Goal: Task Accomplishment & Management: Manage account settings

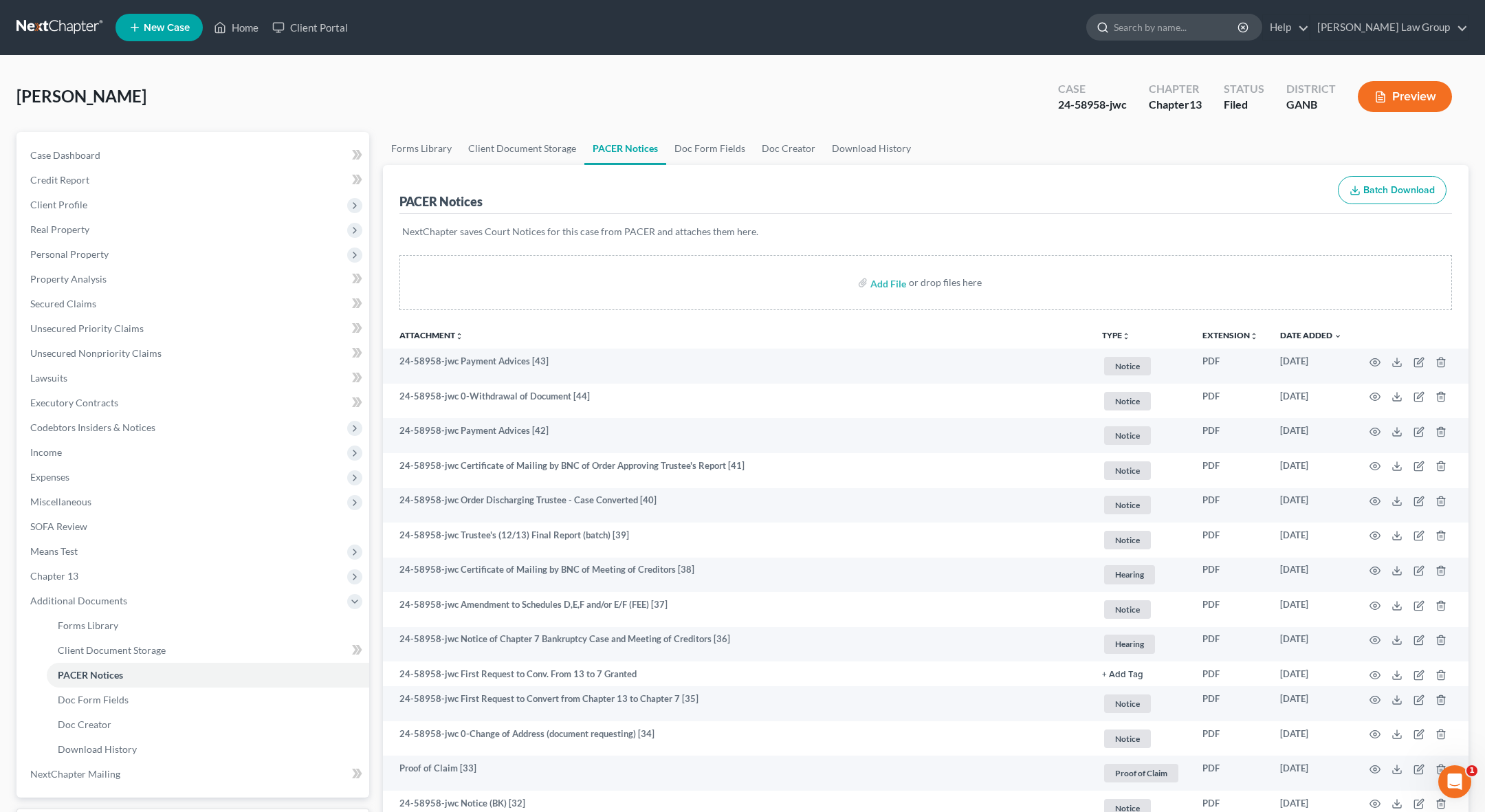
click at [779, 30] on input "search" at bounding box center [1176, 28] width 126 height 26
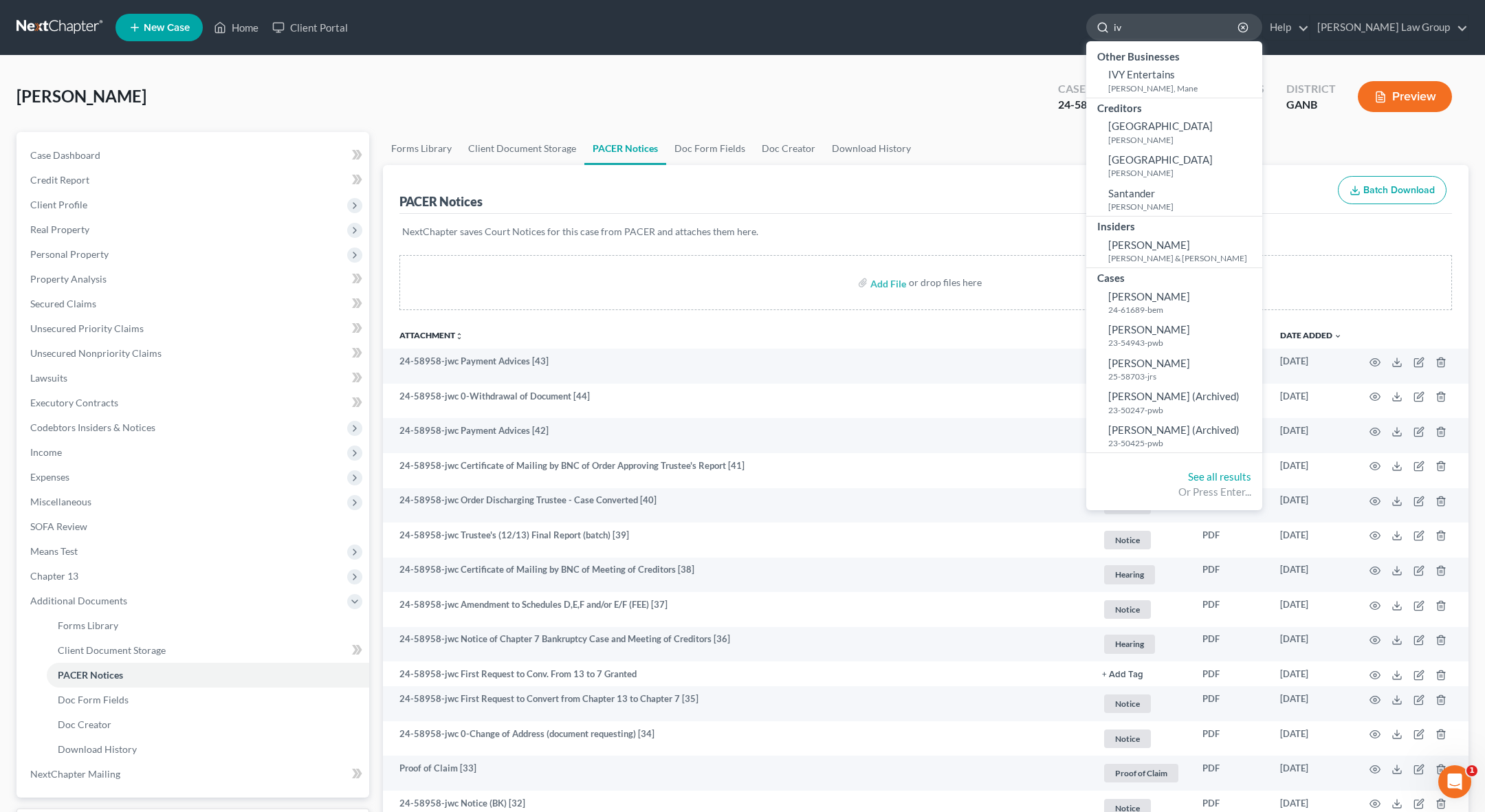
type input "i"
type input "ivy"
click at [779, 424] on small "25-58703-jrs" at bounding box center [1183, 425] width 150 height 12
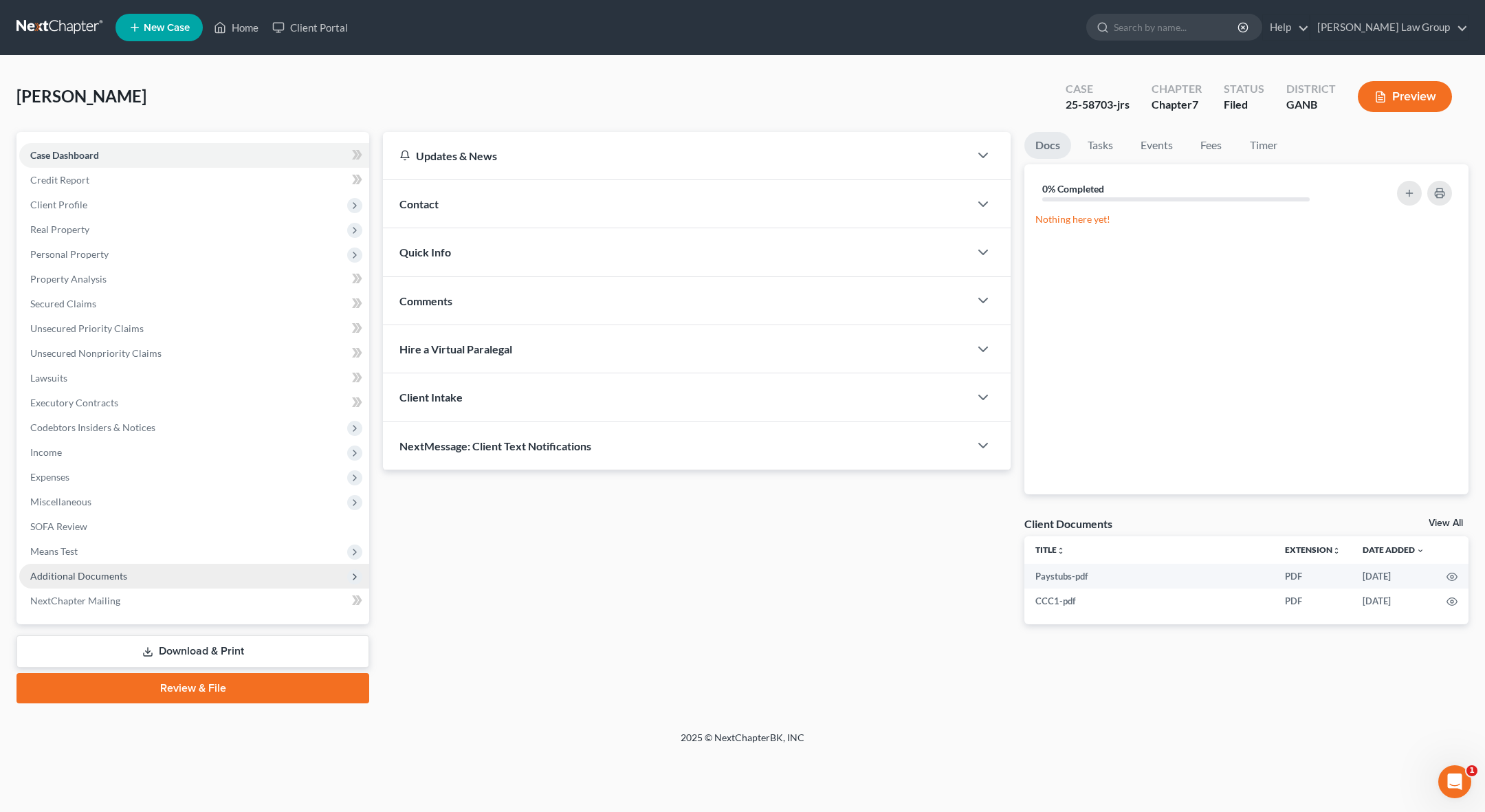
click at [147, 571] on span "Additional Documents" at bounding box center [194, 575] width 350 height 25
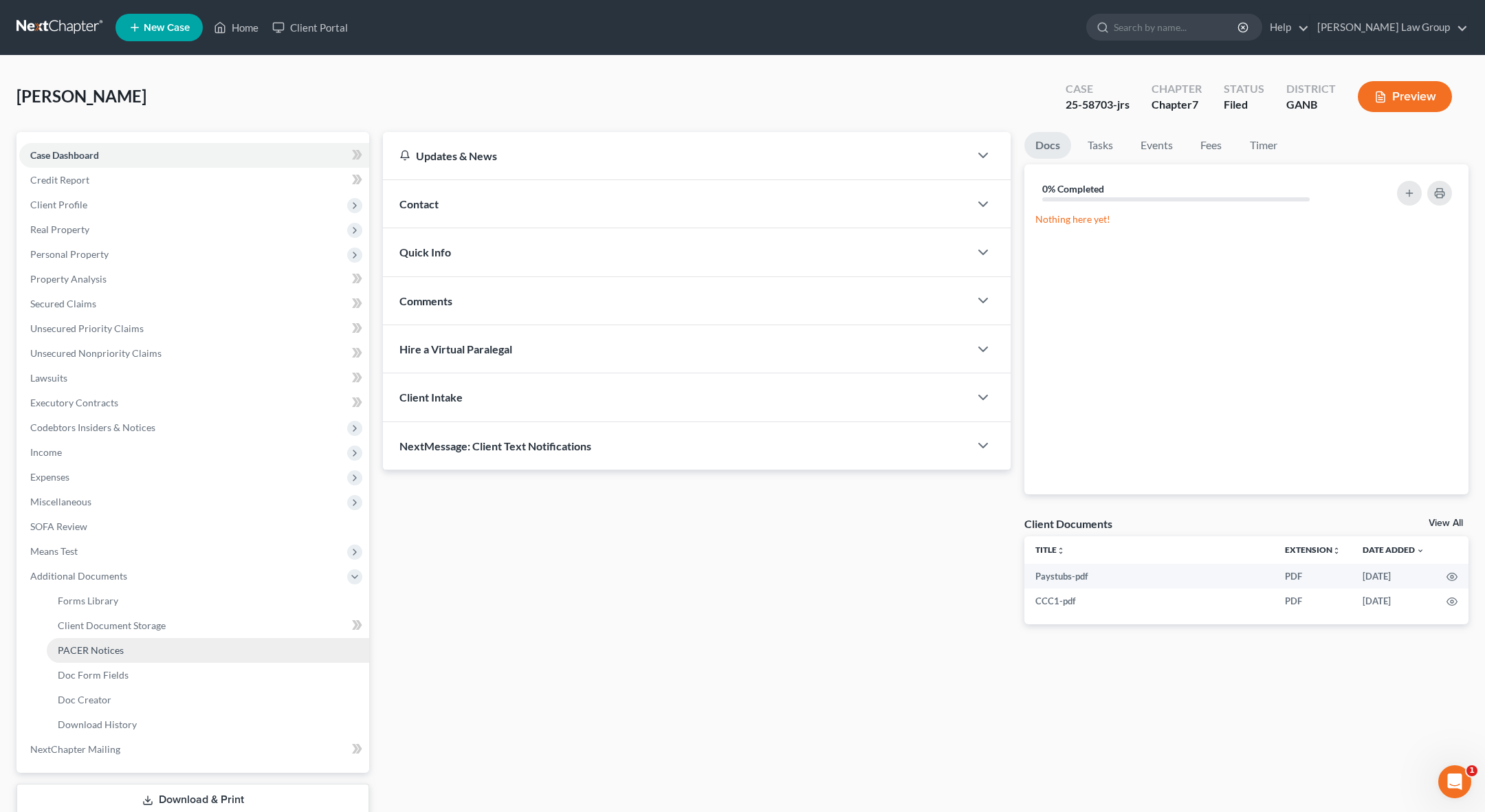
click at [139, 656] on link "PACER Notices" at bounding box center [208, 650] width 322 height 25
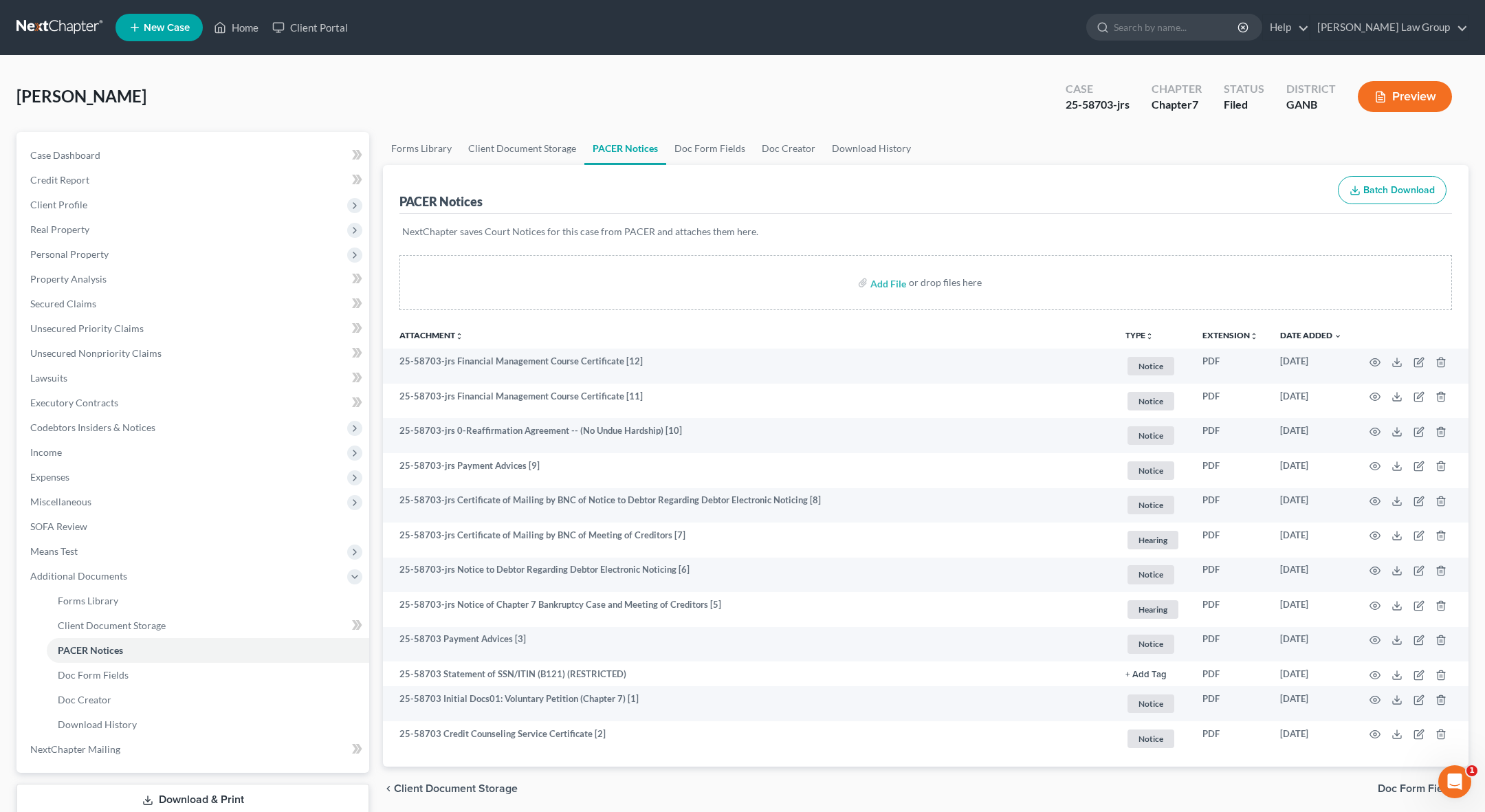
click at [485, 110] on div "[PERSON_NAME] Upgraded Case 25-58703-jrs Chapter Chapter 7 Status Filed Distric…" at bounding box center [742, 102] width 1452 height 60
click at [540, 78] on div "[PERSON_NAME] Upgraded Case 25-58703-jrs Chapter Chapter 7 Status Filed Distric…" at bounding box center [742, 102] width 1452 height 60
click at [92, 406] on span "Executory Contracts" at bounding box center [74, 403] width 88 height 12
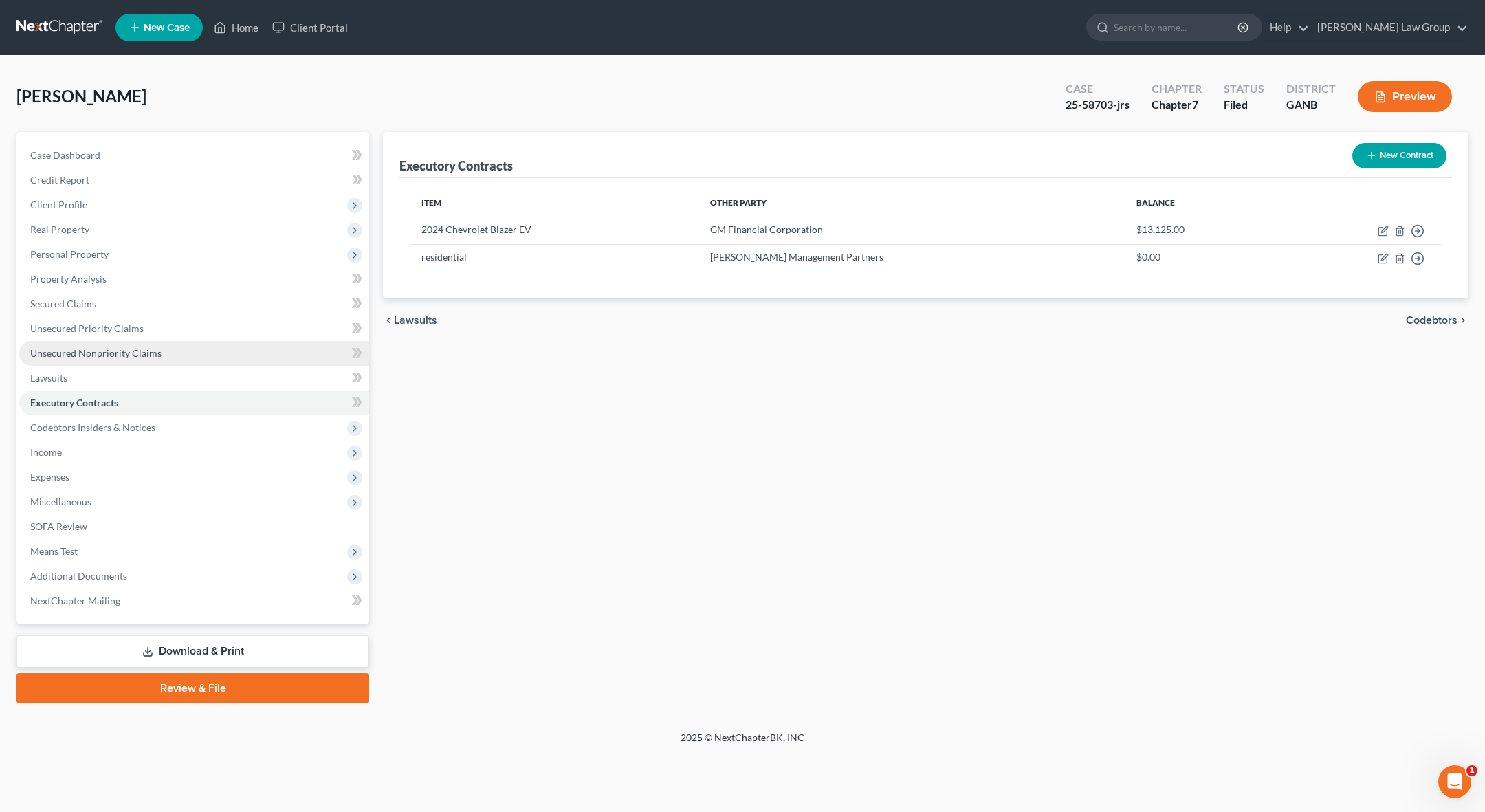
click at [96, 360] on link "Unsecured Nonpriority Claims" at bounding box center [194, 353] width 350 height 25
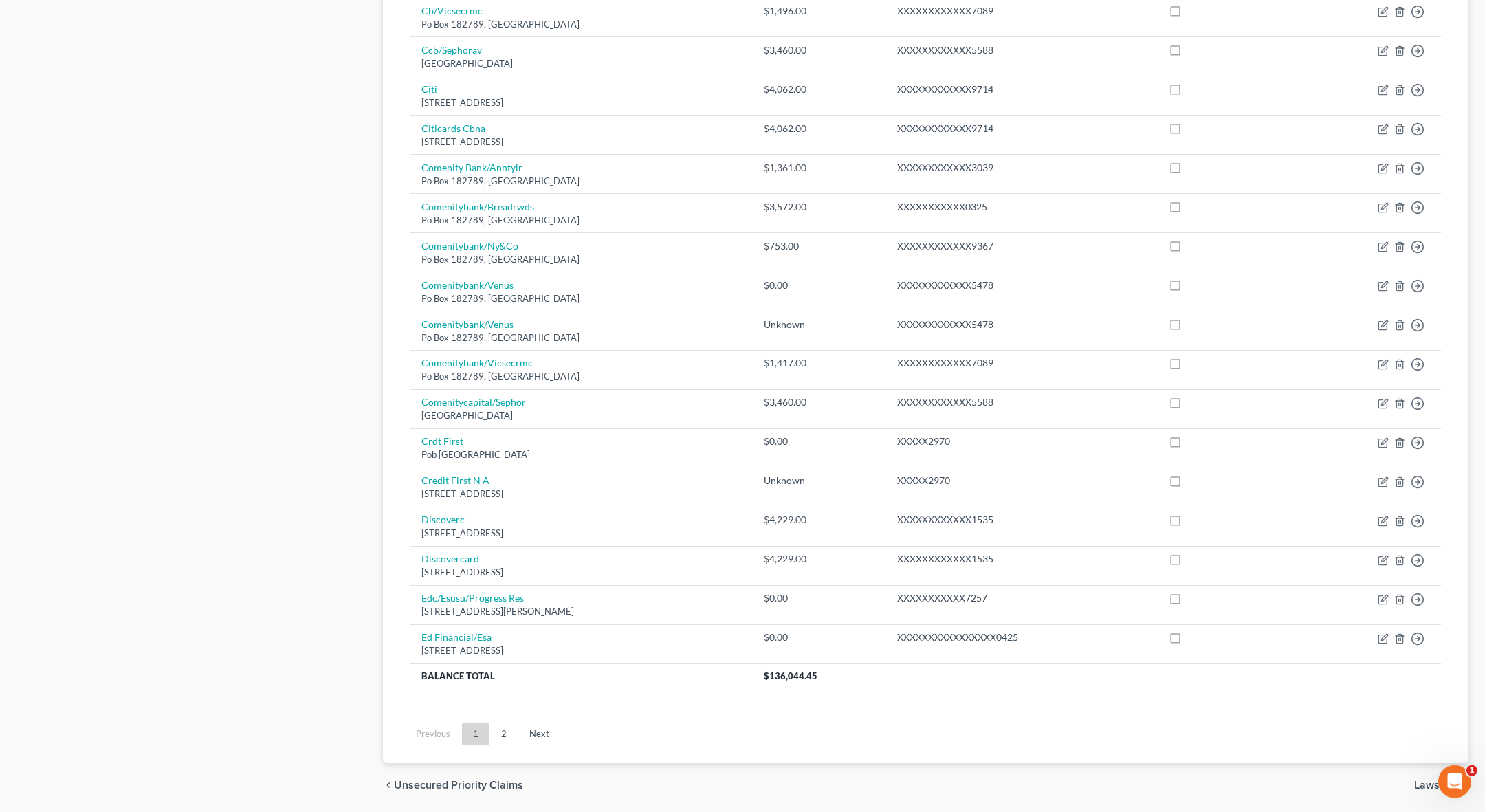
scroll to position [773, 0]
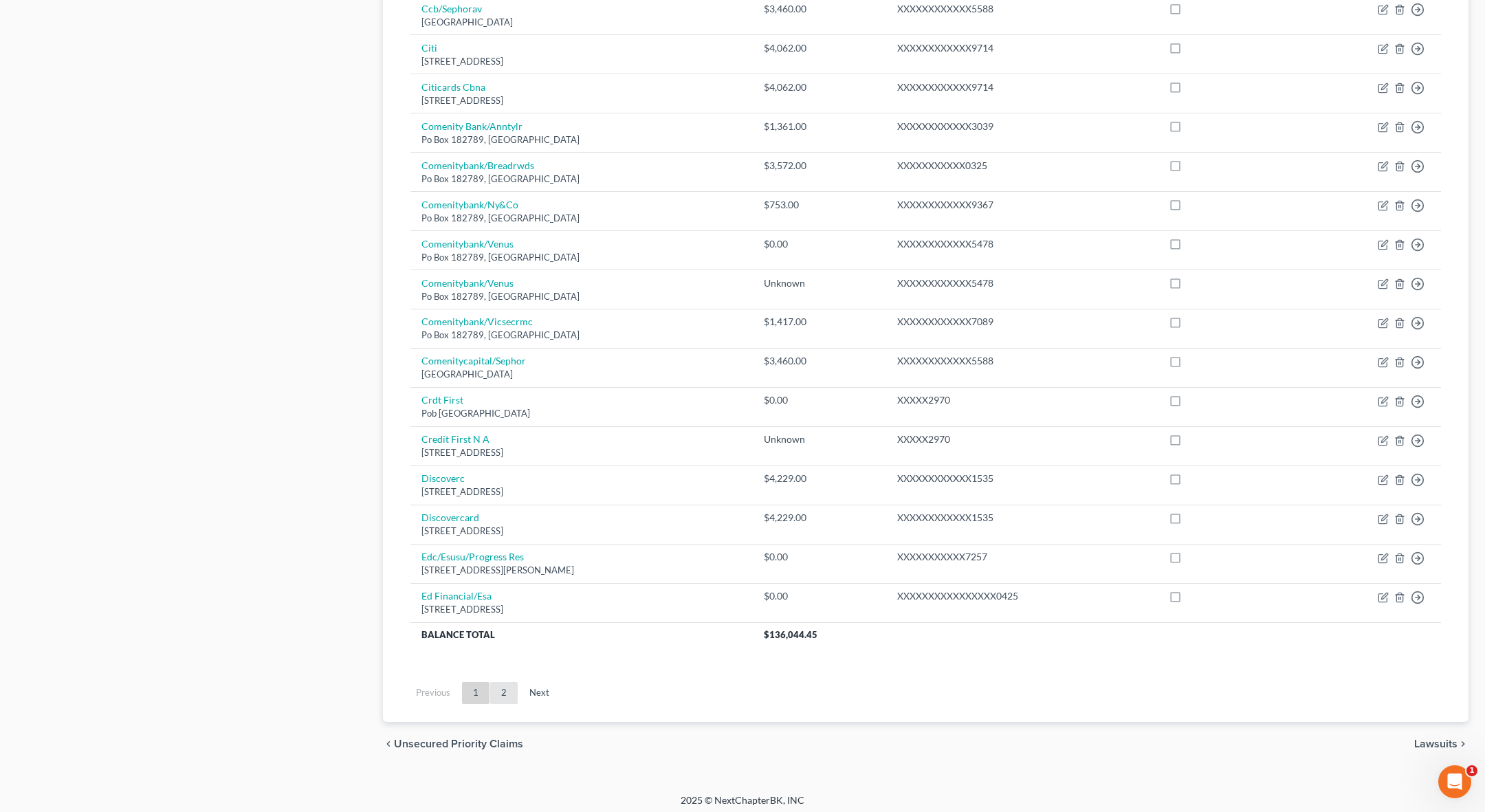
click at [503, 683] on link "2" at bounding box center [504, 693] width 28 height 22
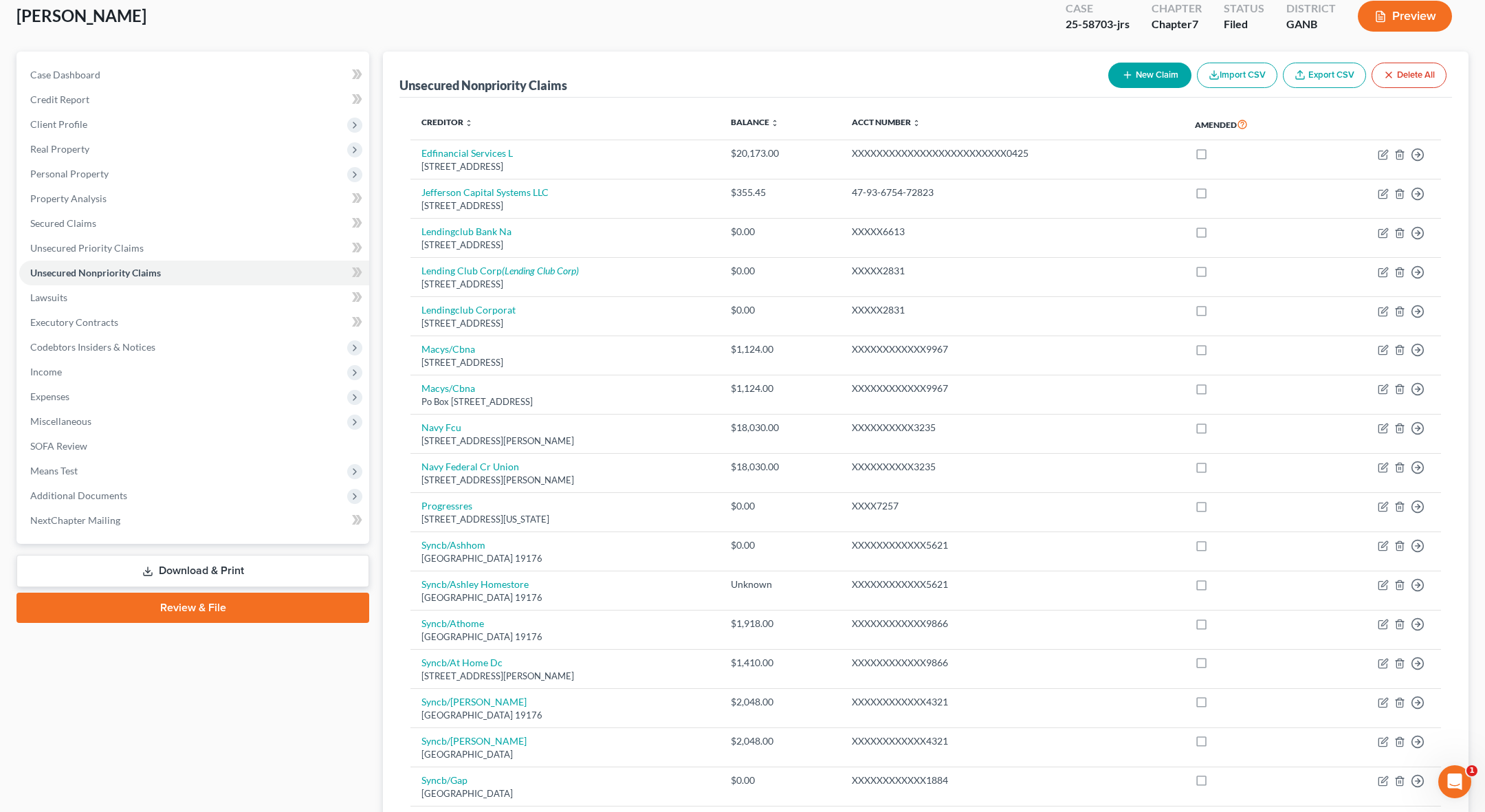
scroll to position [0, 0]
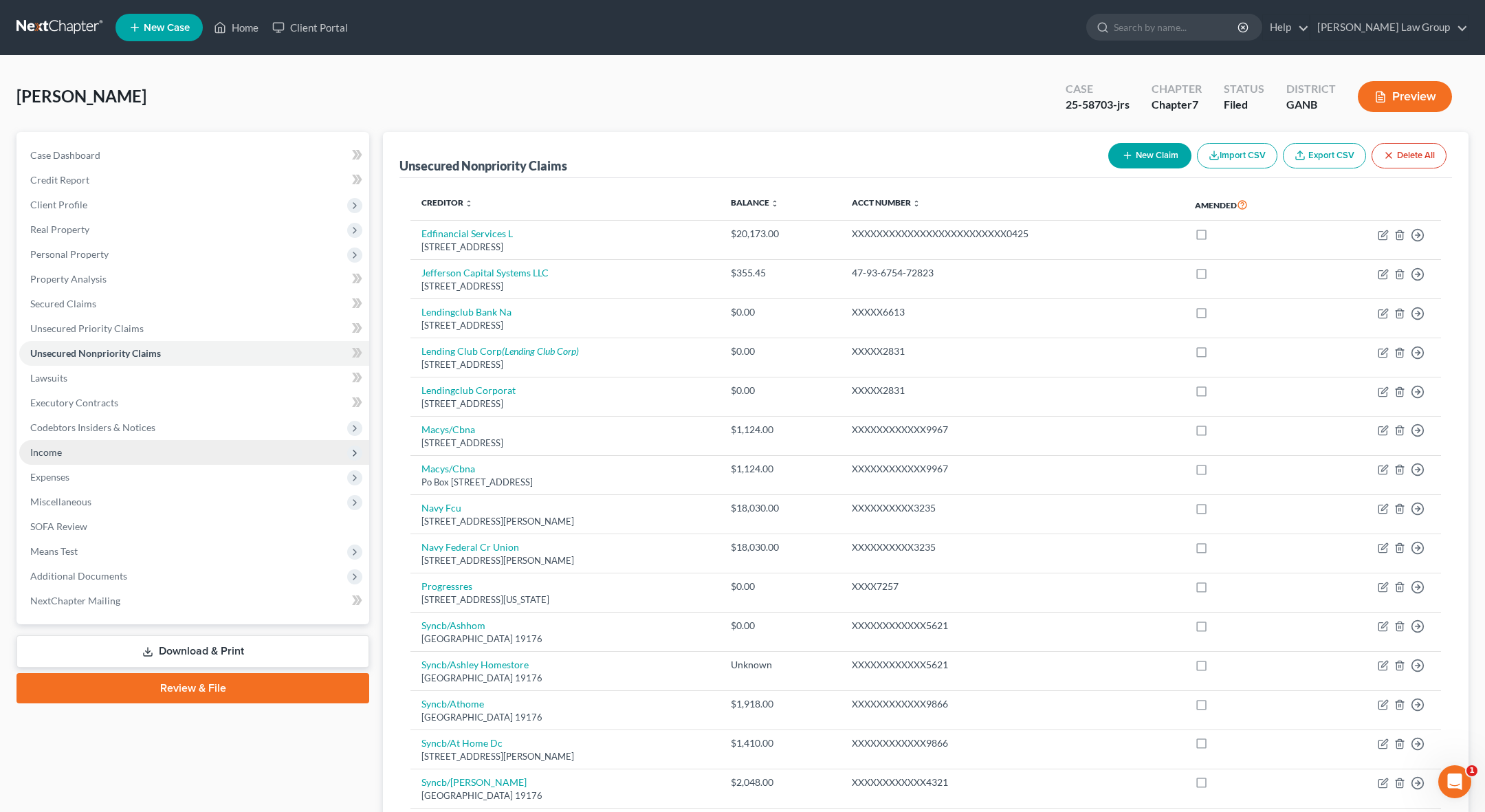
click at [62, 459] on span "Income" at bounding box center [194, 452] width 350 height 25
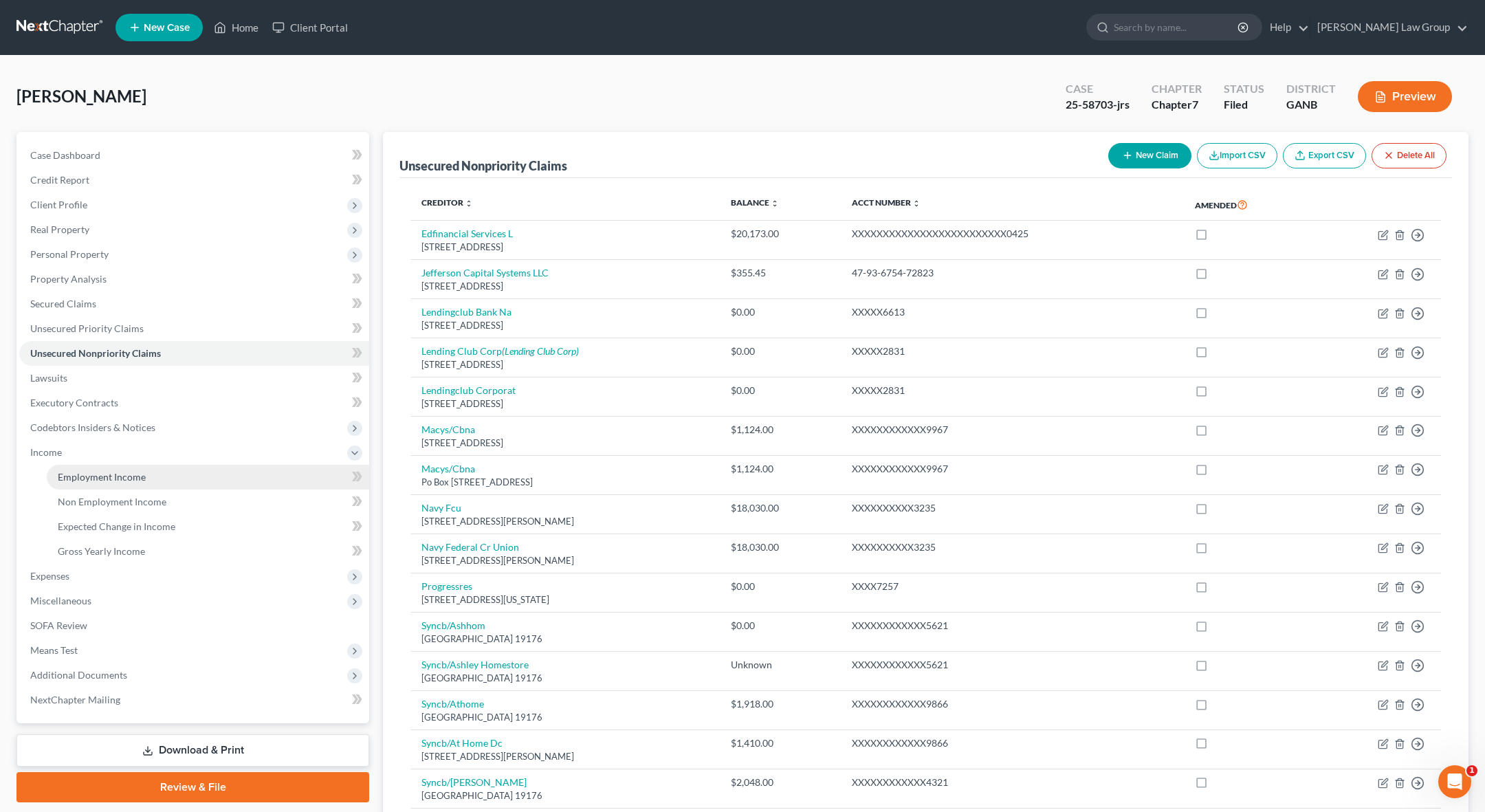
click at [135, 478] on span "Employment Income" at bounding box center [101, 477] width 88 height 12
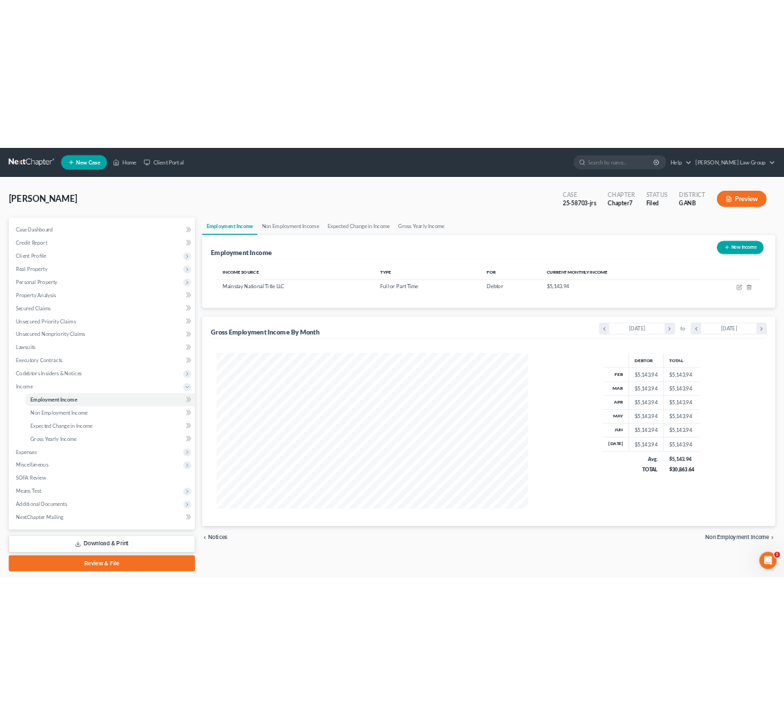
scroll to position [297, 620]
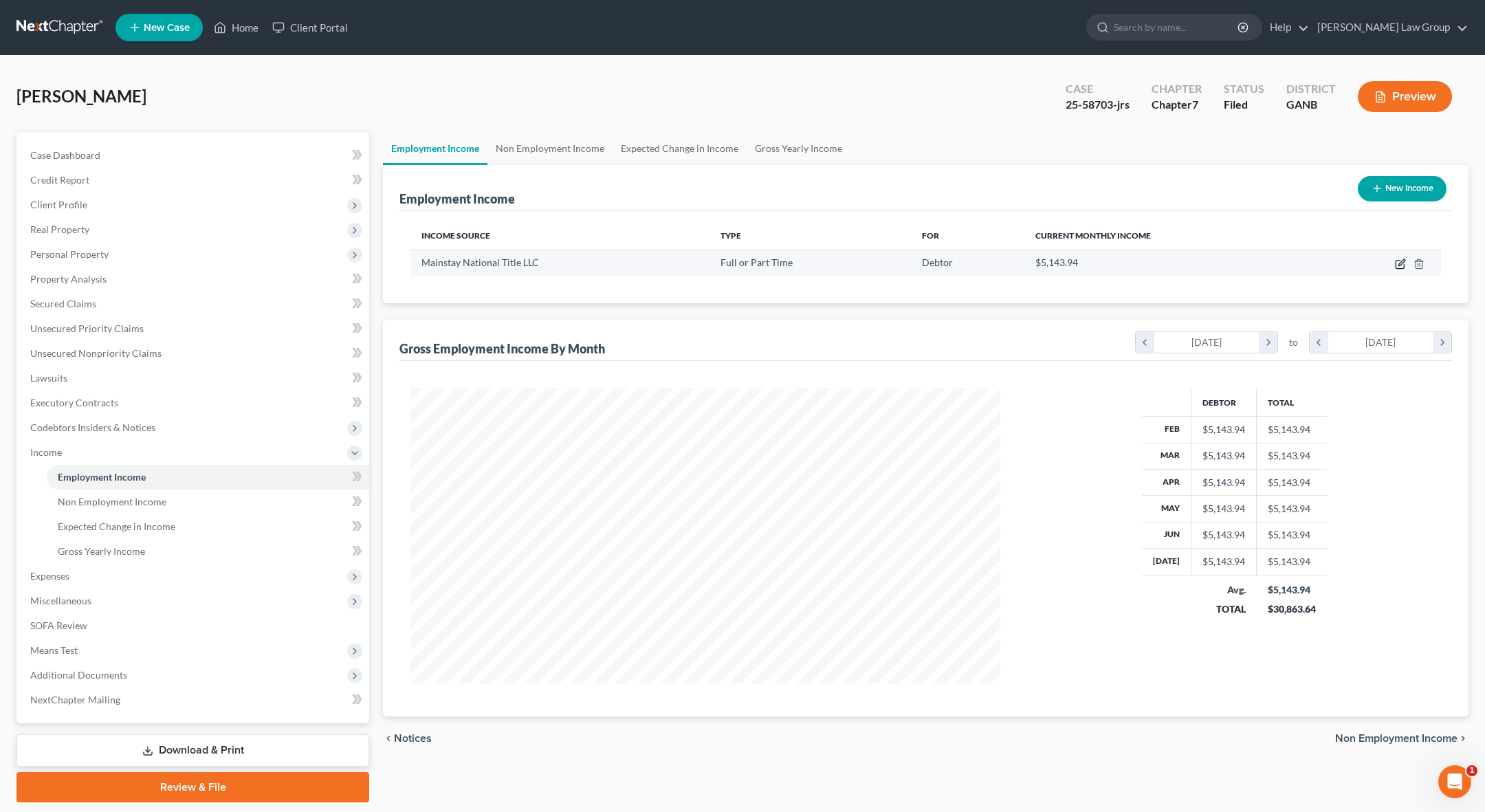
click at [779, 267] on icon "button" at bounding box center [1400, 263] width 11 height 11
select select "0"
select select "10"
select select "1"
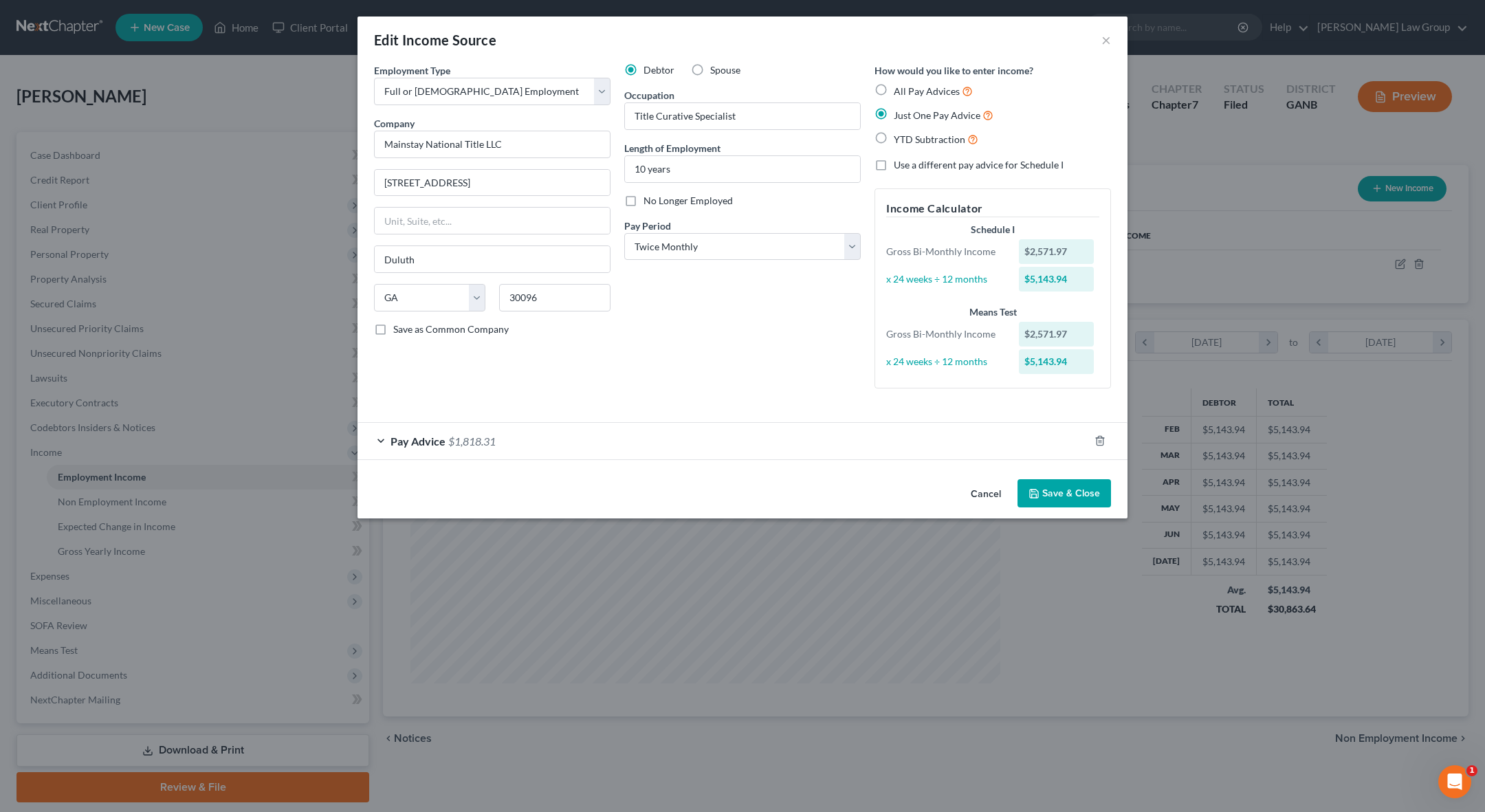
click at [779, 446] on div "Pay Advice $1,818.31" at bounding box center [724, 440] width 732 height 37
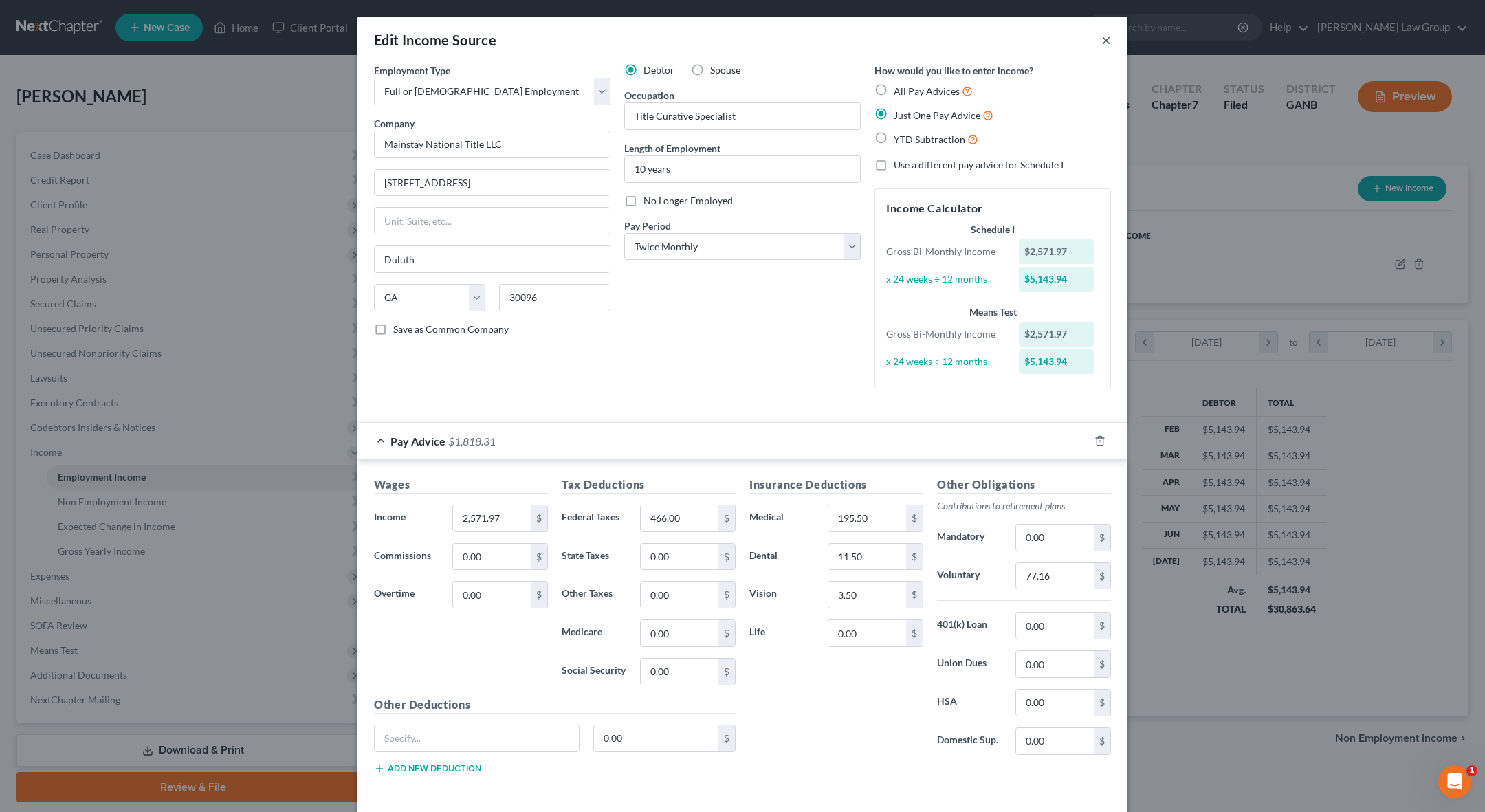
click at [779, 45] on button "×" at bounding box center [1106, 40] width 10 height 17
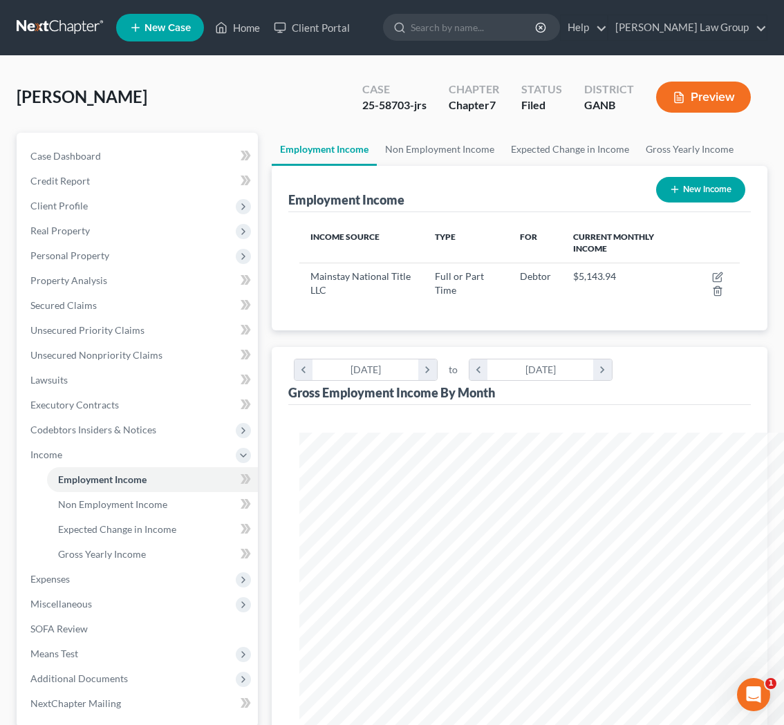
scroll to position [691311, 691063]
click at [472, 22] on input "search" at bounding box center [474, 28] width 127 height 26
type input "j"
type input "[PERSON_NAME]"
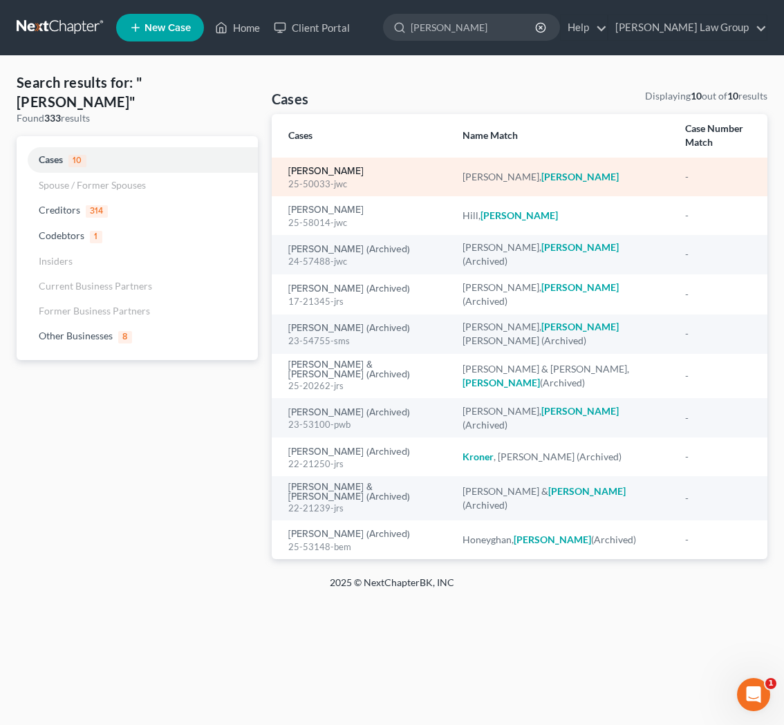
click at [315, 174] on link "[PERSON_NAME]" at bounding box center [325, 172] width 75 height 10
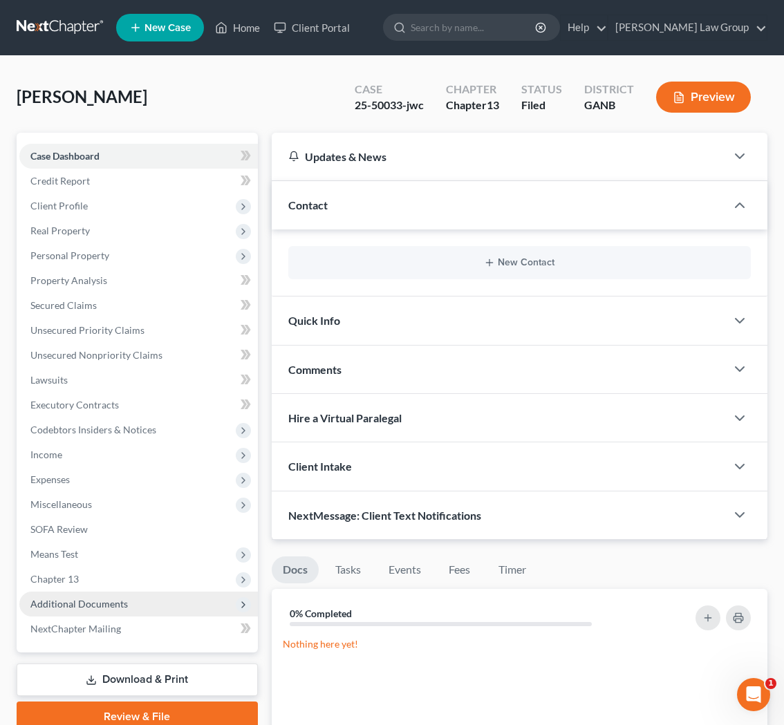
click at [97, 602] on span "Additional Documents" at bounding box center [79, 604] width 98 height 12
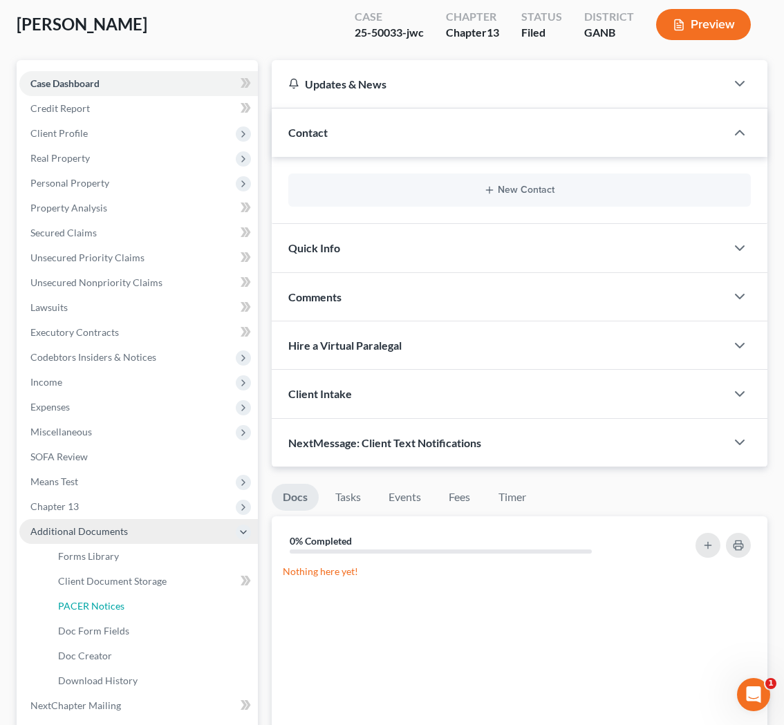
click at [97, 602] on span "PACER Notices" at bounding box center [91, 606] width 66 height 12
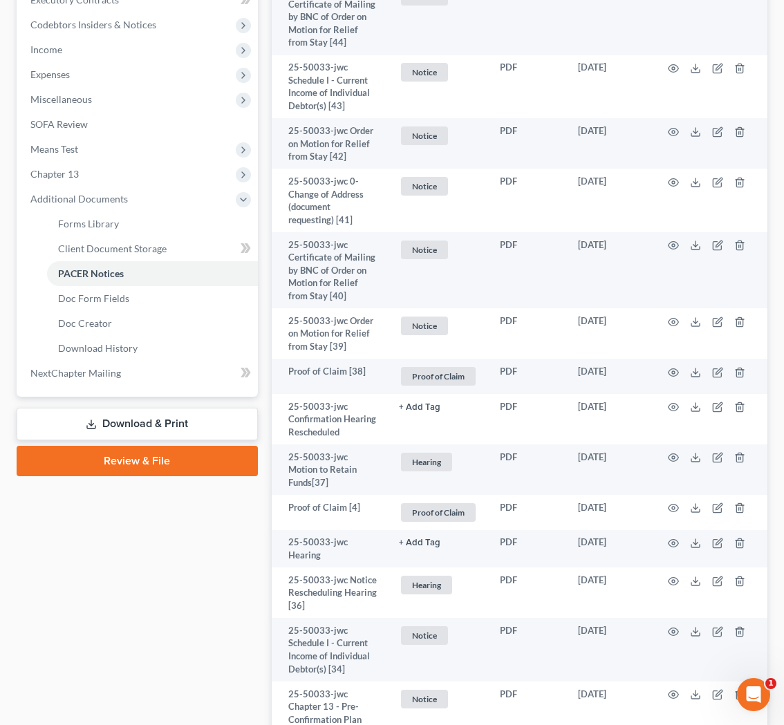
scroll to position [409, 0]
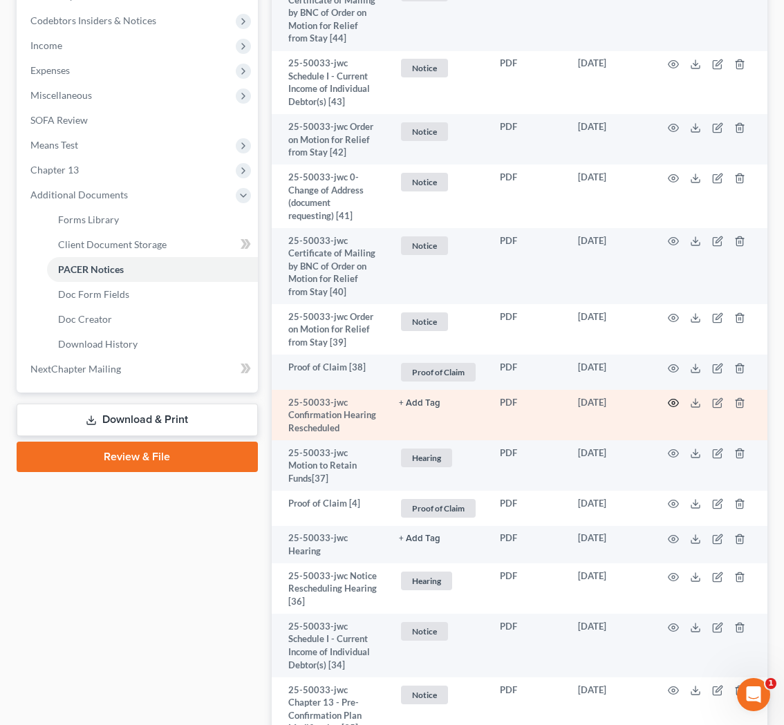
click at [674, 404] on circle "button" at bounding box center [673, 403] width 3 height 3
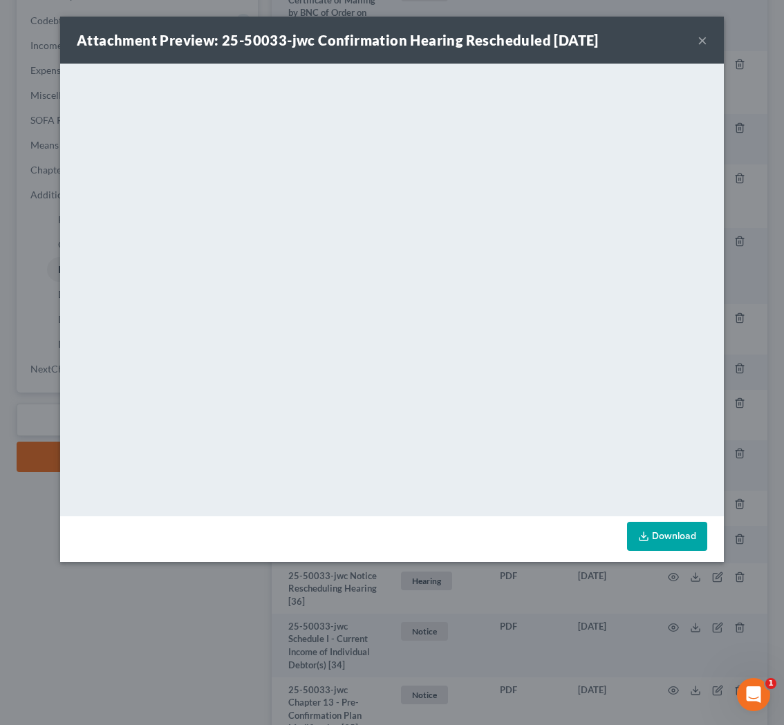
click at [705, 41] on button "×" at bounding box center [703, 40] width 10 height 17
